Goal: Feedback & Contribution: Submit feedback/report problem

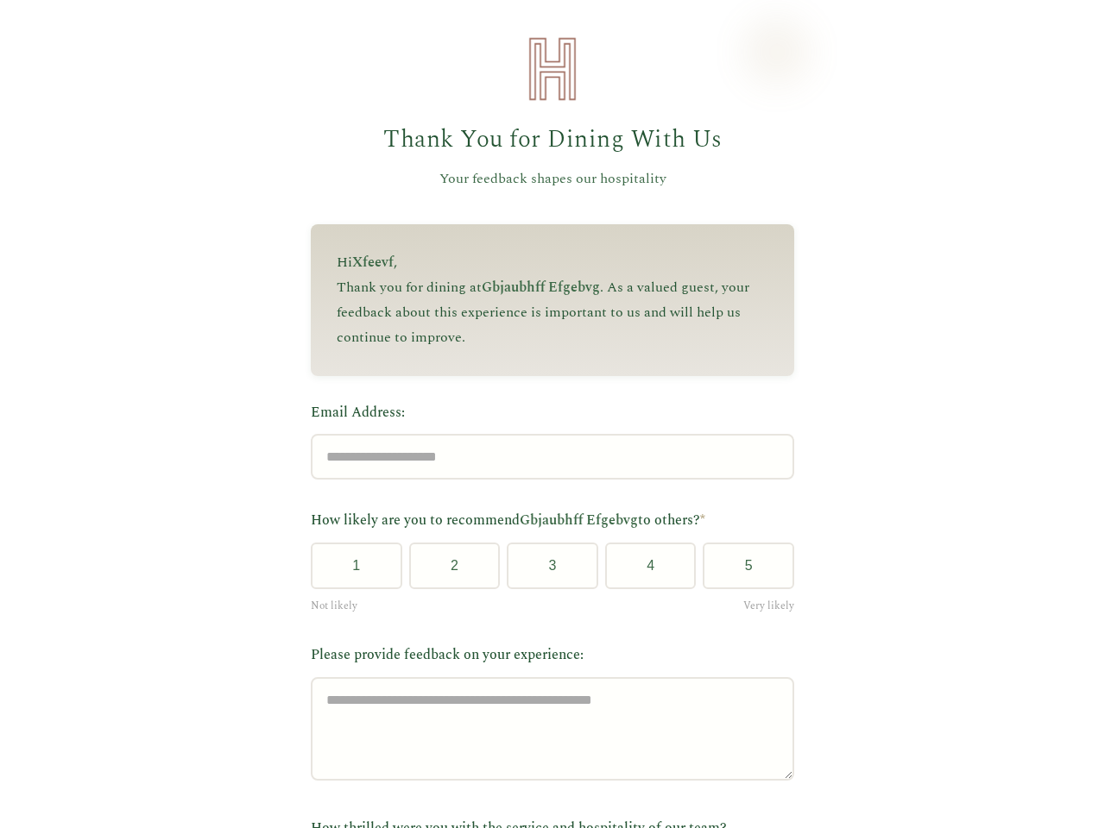
click at [544, 414] on label "Email Address:" at bounding box center [552, 413] width 483 height 22
click at [544, 434] on input "Email Address:" at bounding box center [552, 457] width 483 height 46
click at [544, 414] on label "Email Address:" at bounding box center [552, 413] width 483 height 22
click at [544, 434] on input "Email Address:" at bounding box center [552, 457] width 483 height 46
click at [349, 572] on button "1" at bounding box center [356, 566] width 91 height 47
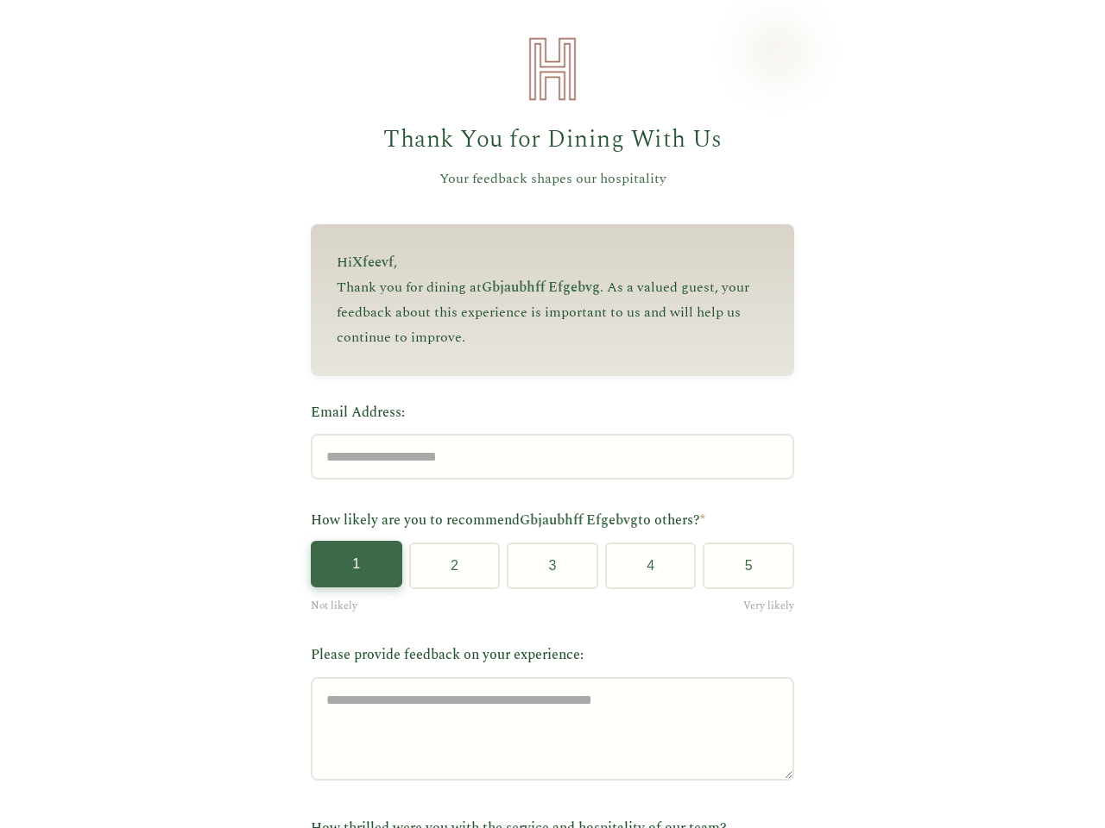
click at [447, 572] on button "2" at bounding box center [454, 566] width 91 height 47
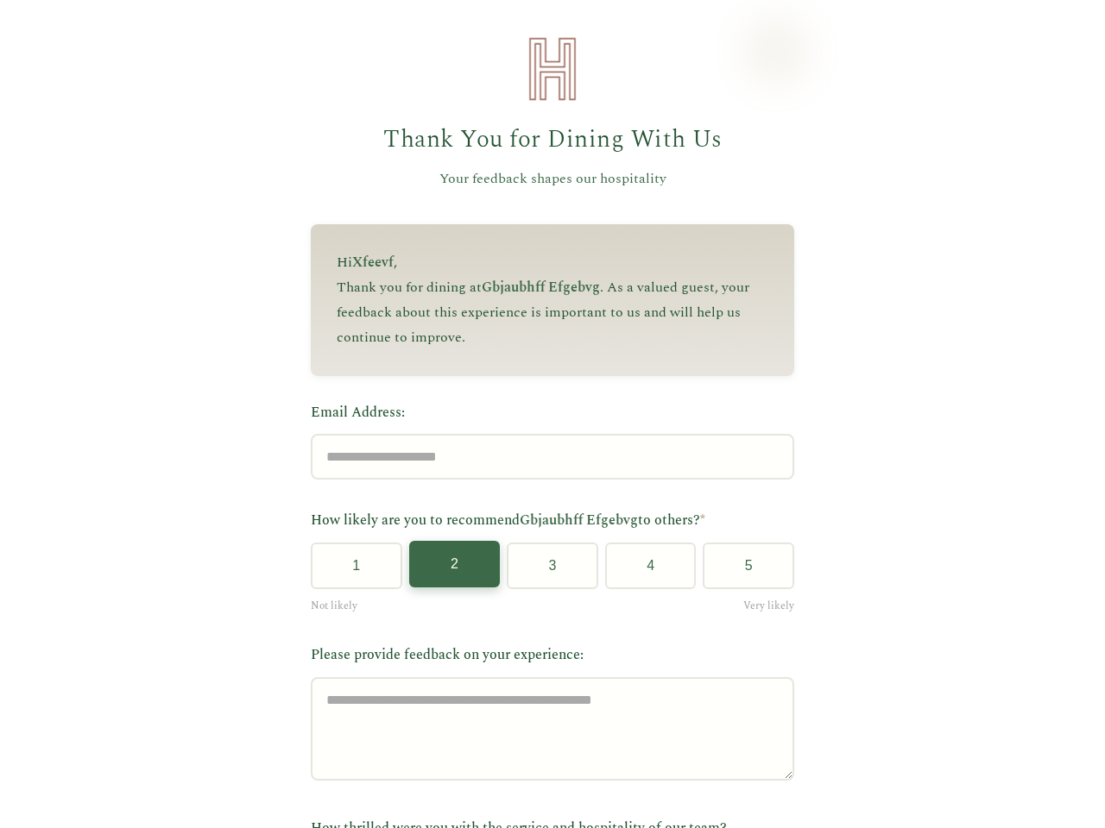
click at [545, 572] on button "3" at bounding box center [552, 566] width 91 height 47
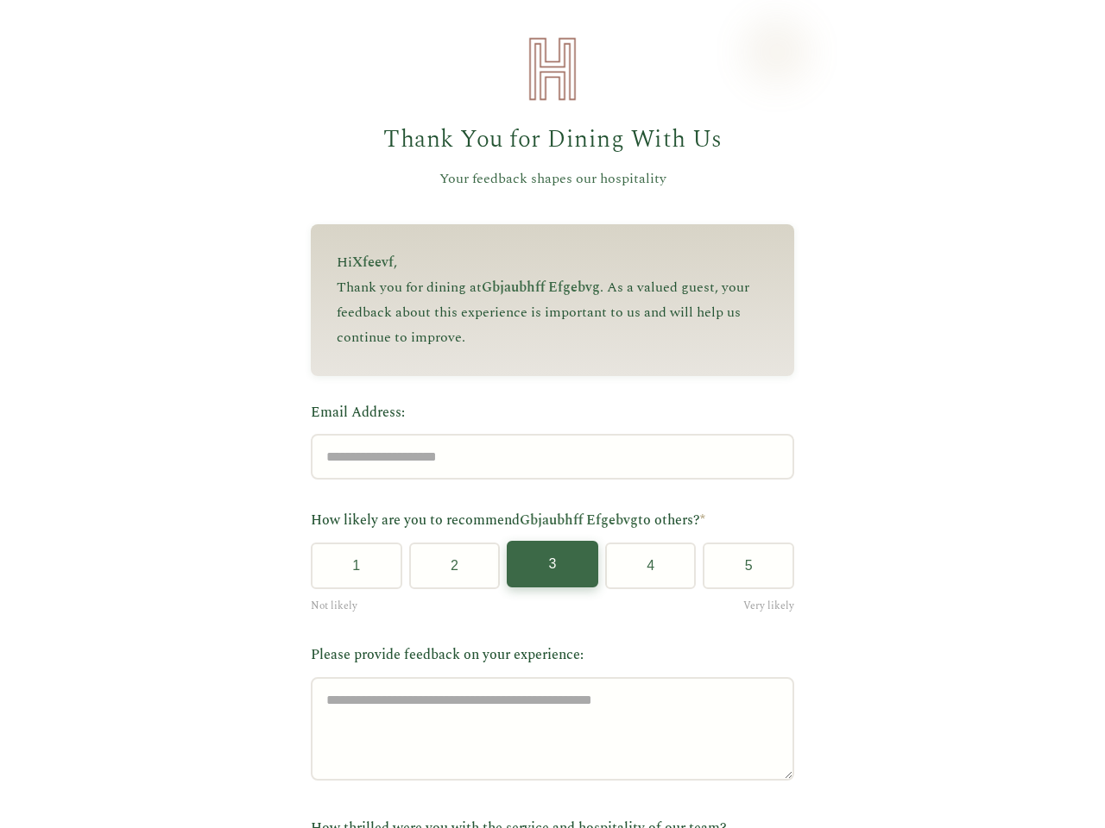
click at [643, 572] on button "4" at bounding box center [650, 566] width 91 height 47
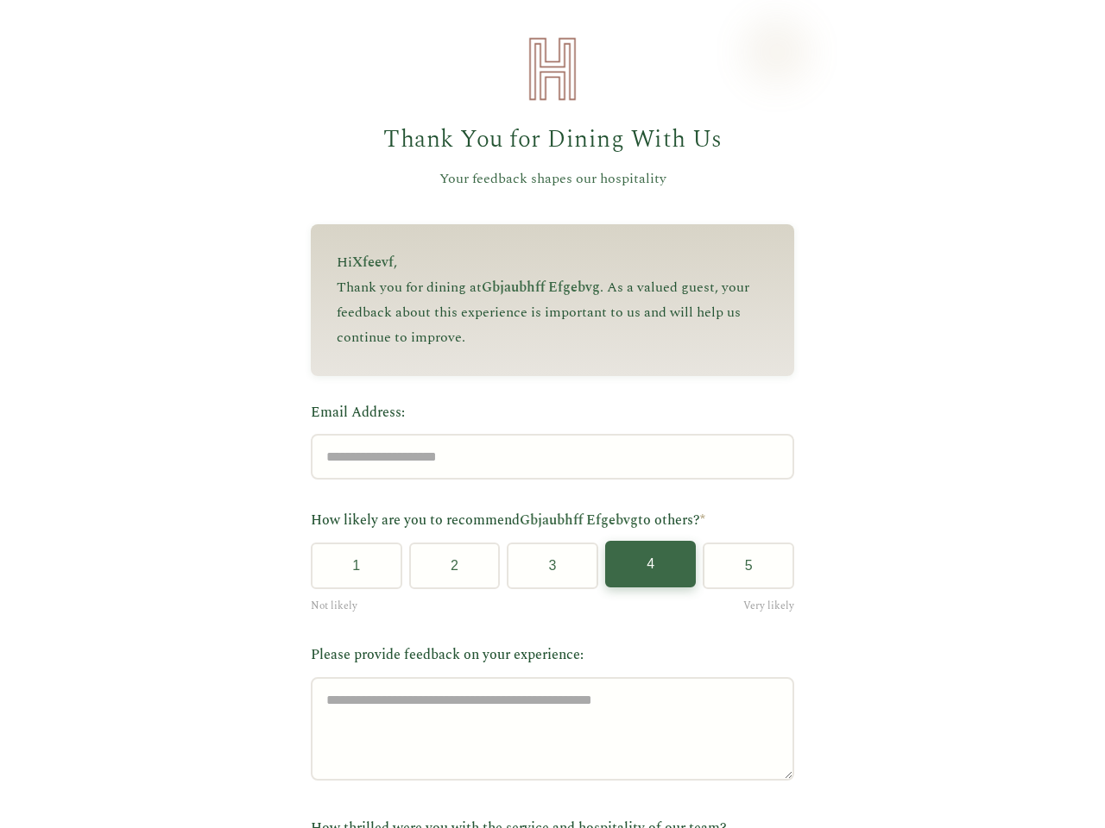
click at [741, 572] on button "5" at bounding box center [747, 566] width 91 height 47
